Goal: Task Accomplishment & Management: Manage account settings

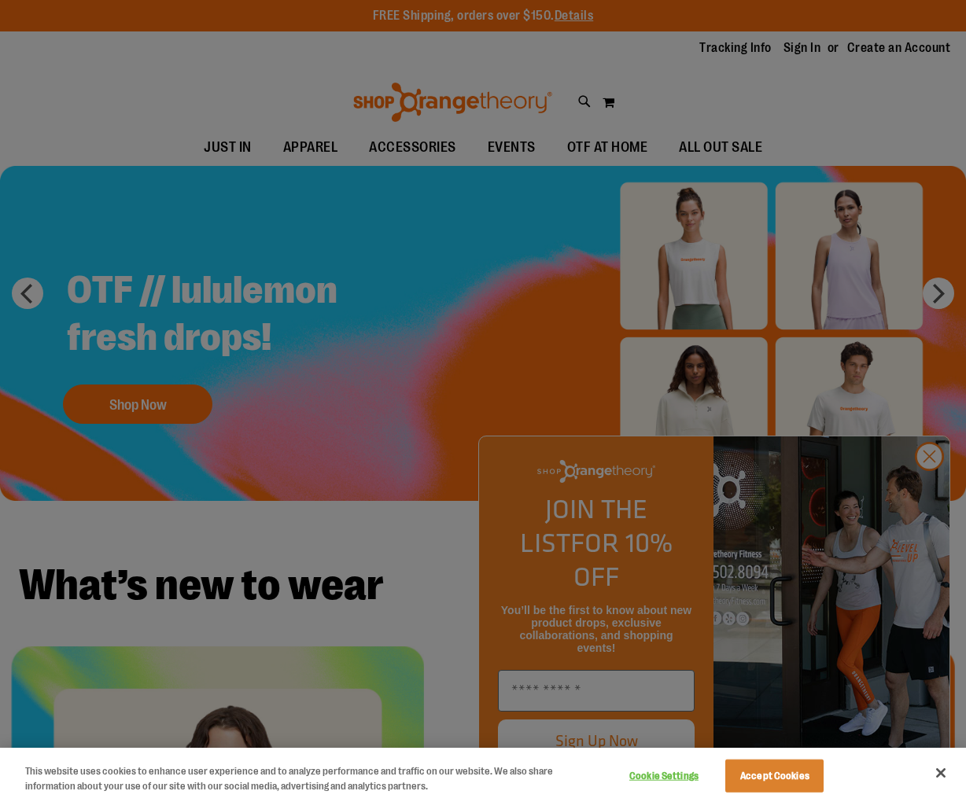
click at [861, 87] on div at bounding box center [483, 401] width 966 height 802
click at [937, 783] on button "Close" at bounding box center [940, 773] width 35 height 35
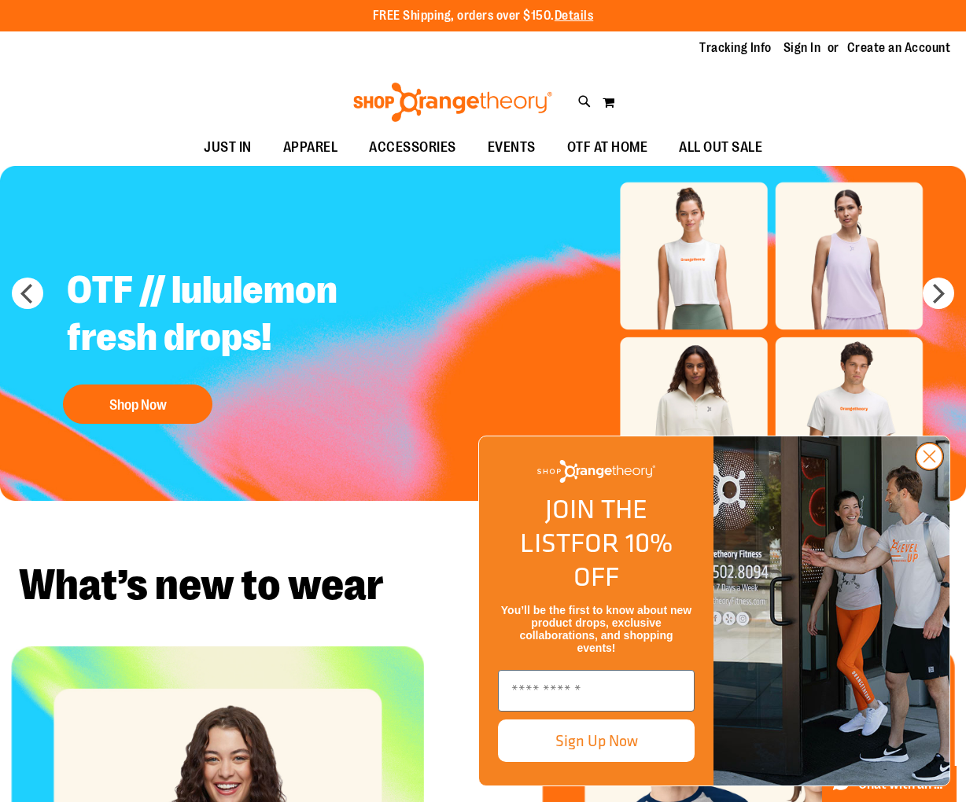
click at [933, 470] on circle "Close dialog" at bounding box center [929, 457] width 26 height 26
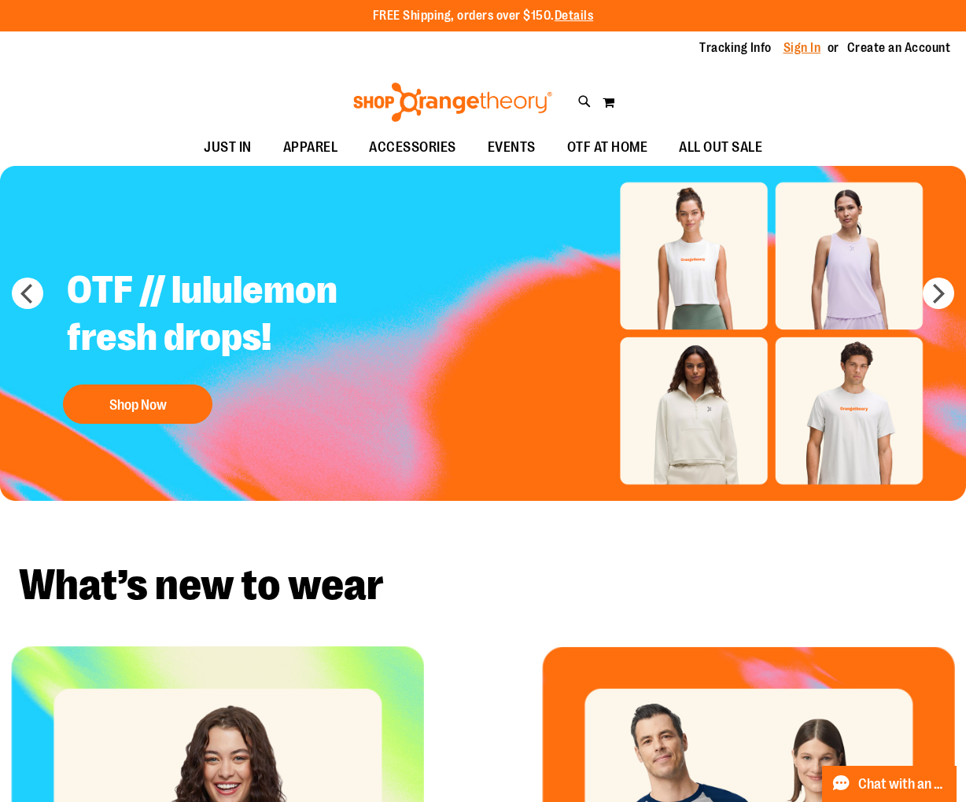
click at [787, 50] on link "Sign In" at bounding box center [802, 47] width 38 height 17
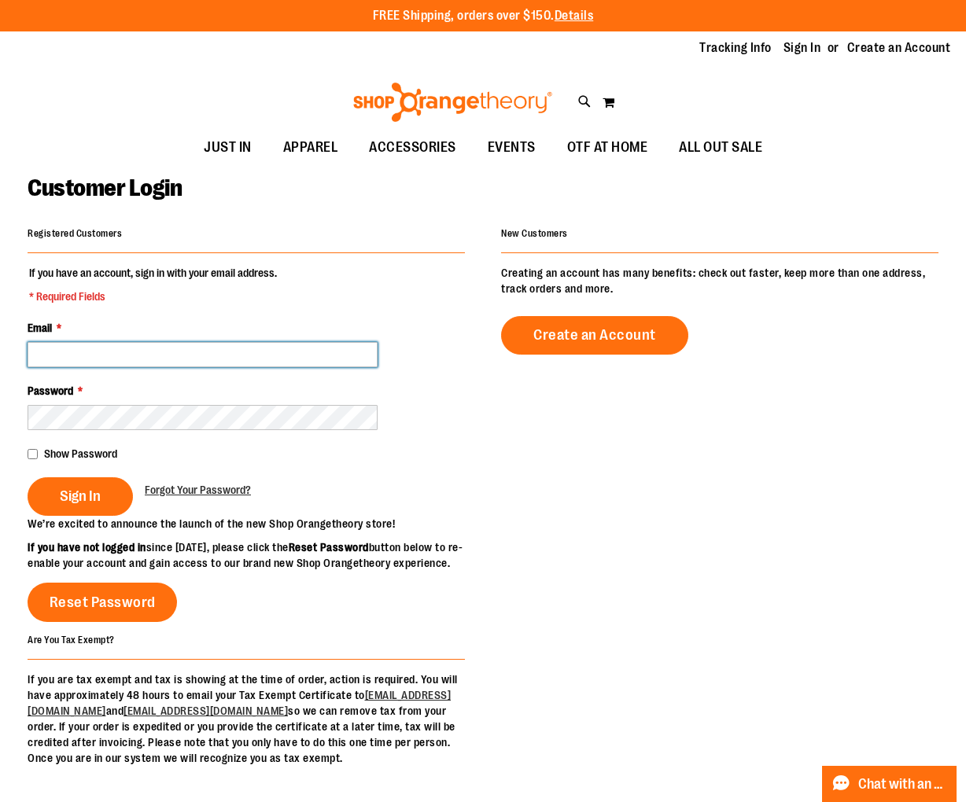
click at [234, 355] on input "Email *" at bounding box center [203, 354] width 350 height 25
drag, startPoint x: 286, startPoint y: 355, endPoint x: 695, endPoint y: 9, distance: 535.9
click at [391, 290] on fieldset "If you have an account, sign in with your email address. * Required Fields Emai…" at bounding box center [246, 390] width 437 height 251
